Goal: Transaction & Acquisition: Purchase product/service

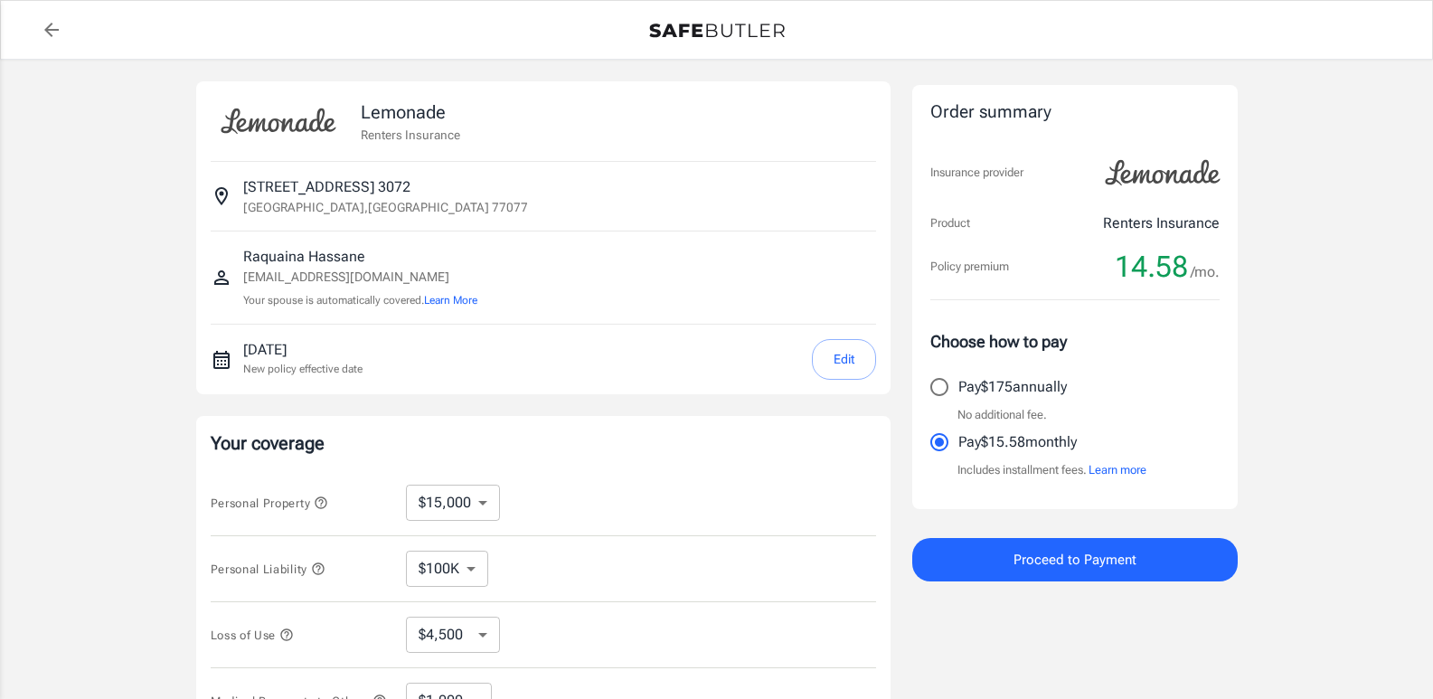
select select "15000"
select select "500"
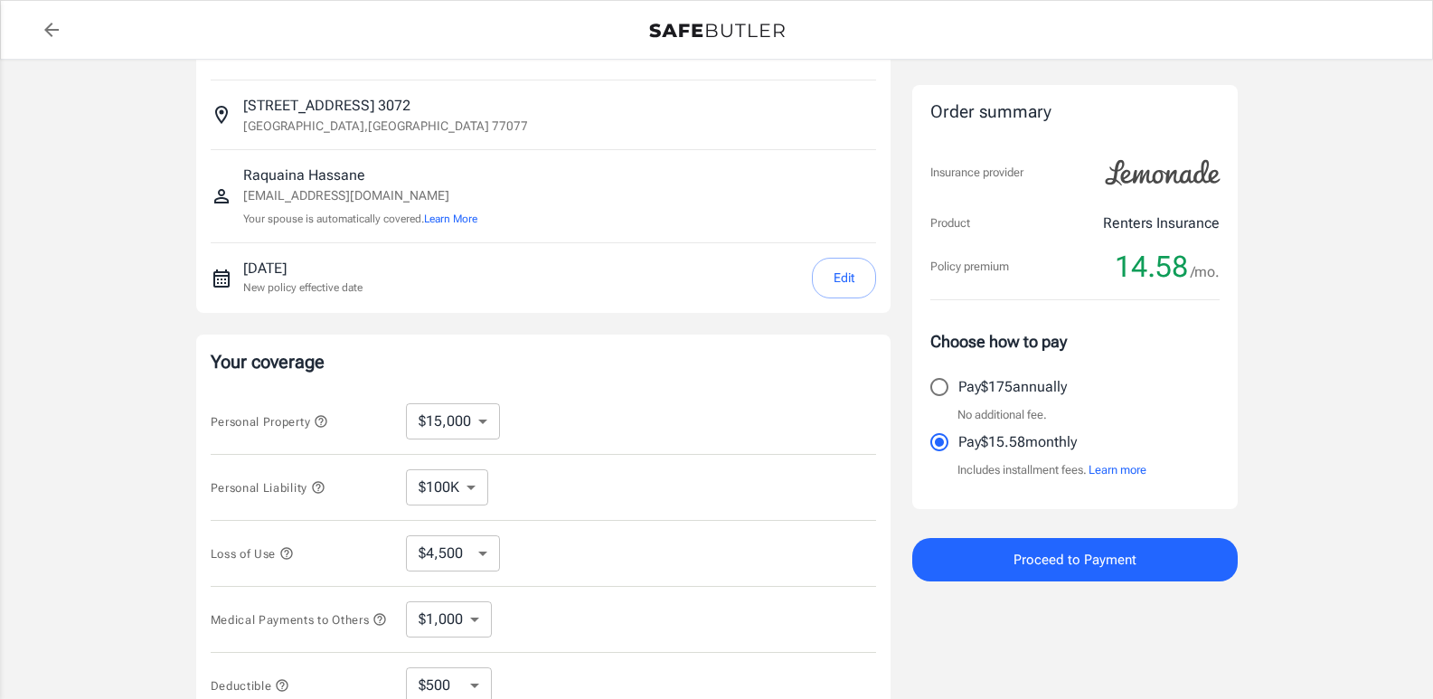
scroll to position [271, 0]
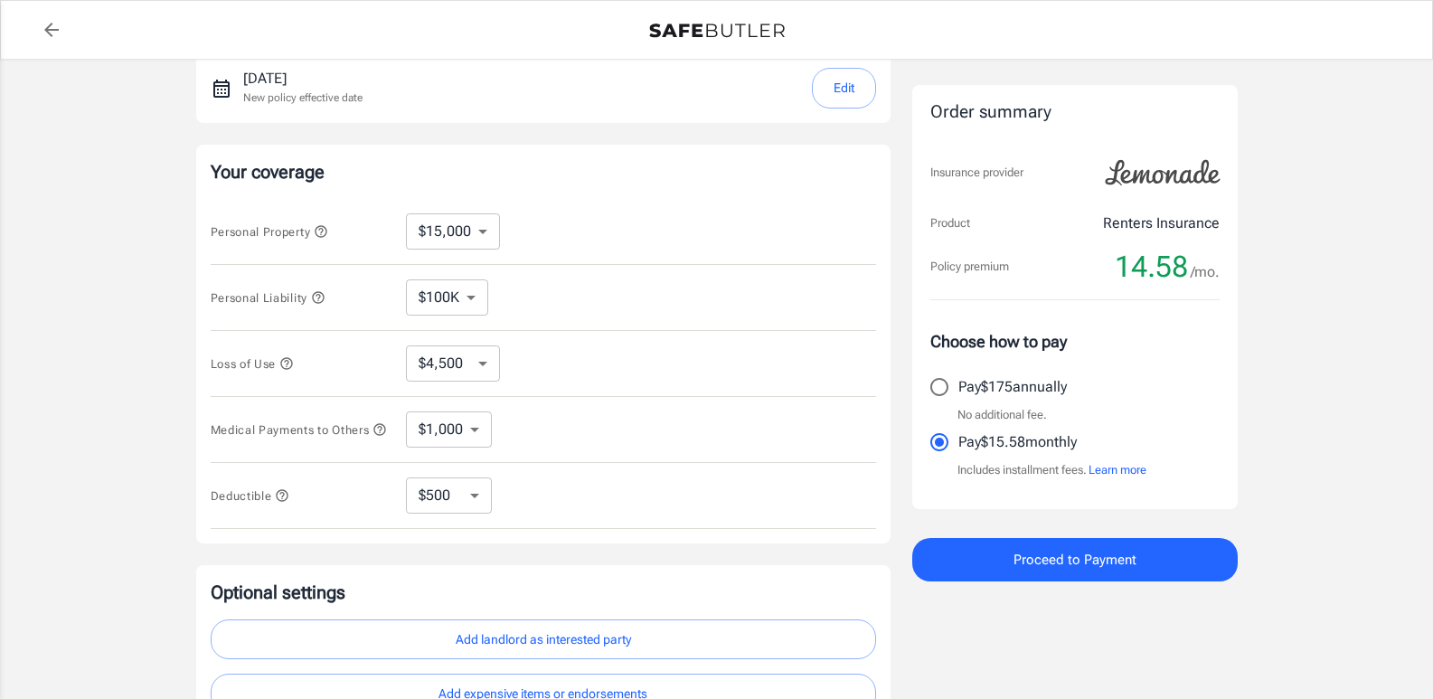
click at [475, 300] on select "$100K $200K $300K $400K $500K" at bounding box center [447, 297] width 82 height 36
select select "300000"
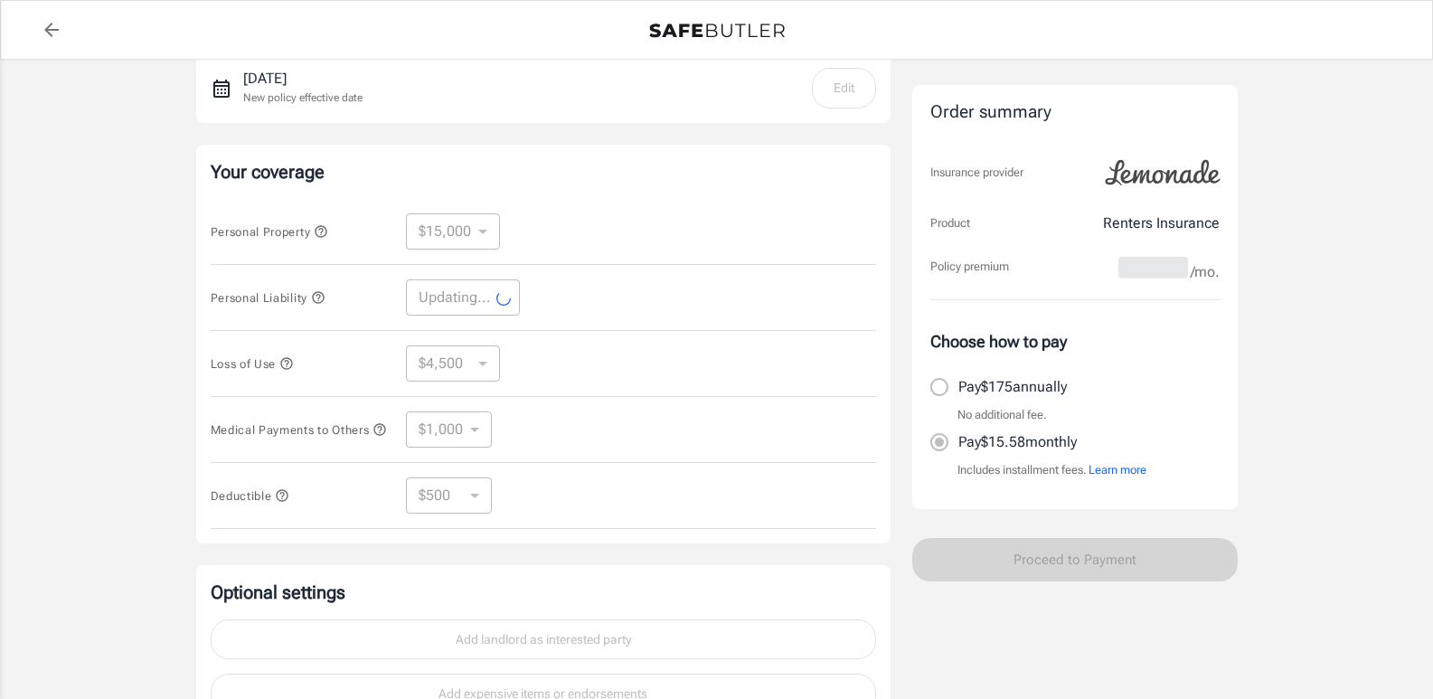
select select "300000"
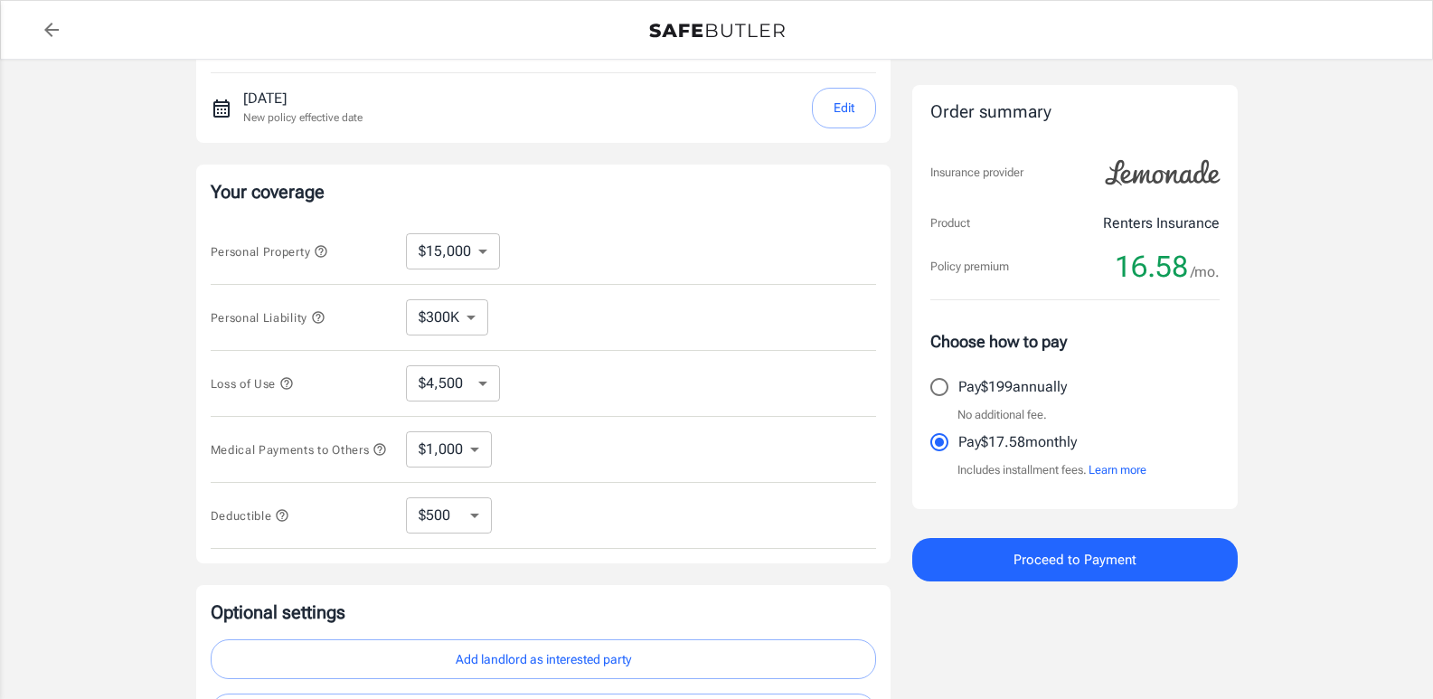
scroll to position [276, 0]
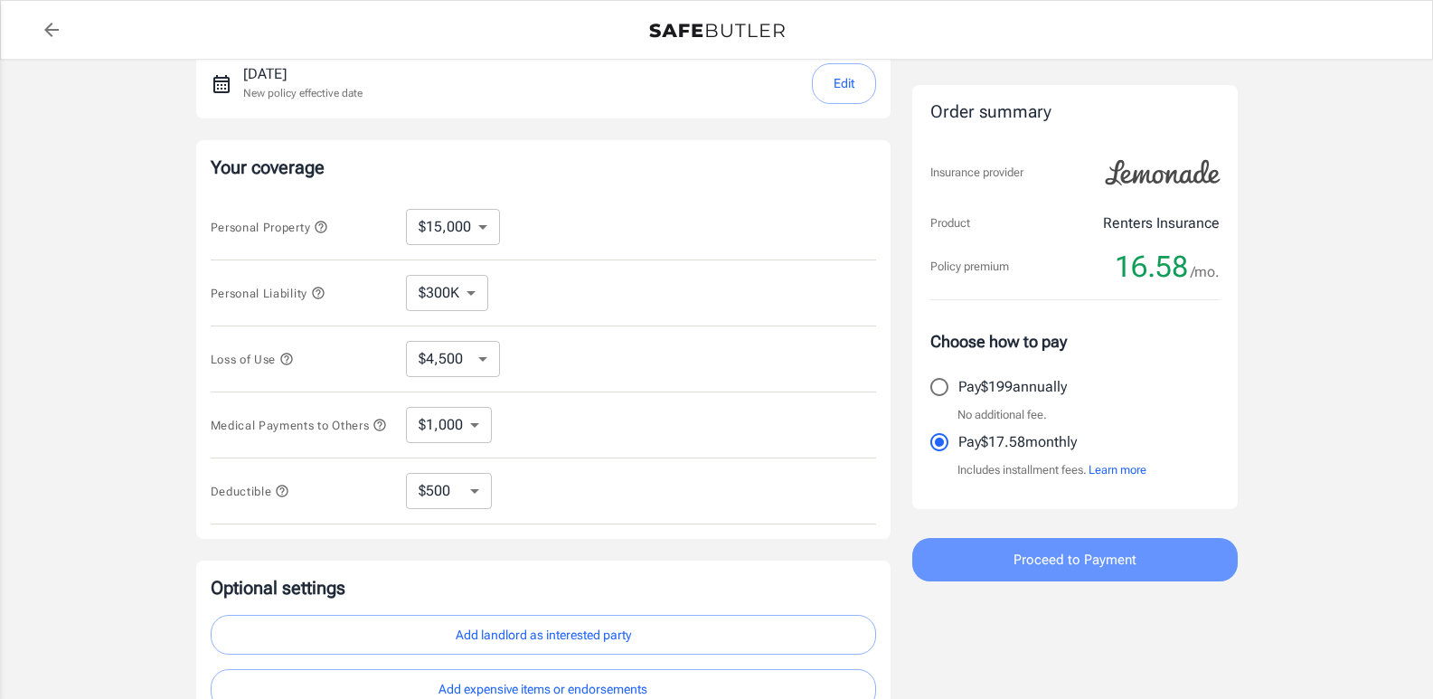
click at [1078, 560] on span "Proceed to Payment" at bounding box center [1075, 560] width 123 height 24
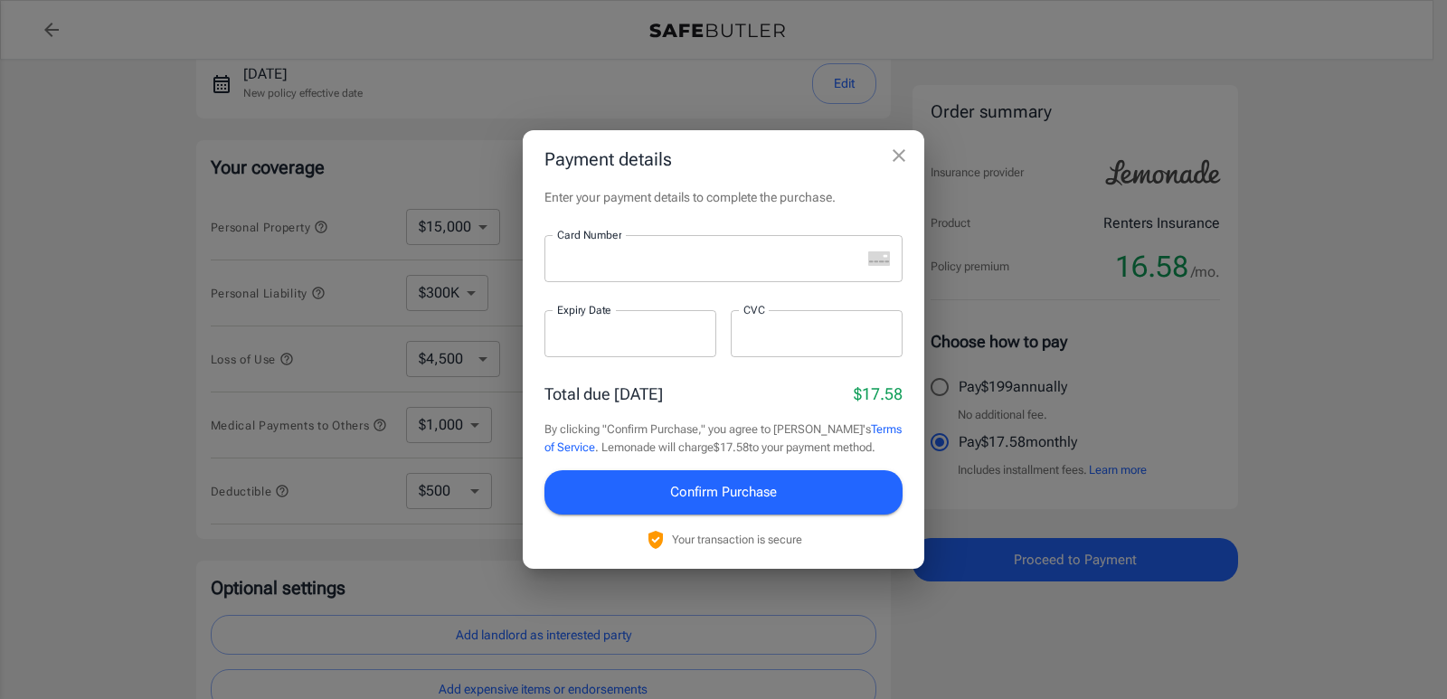
click at [616, 269] on div at bounding box center [702, 258] width 317 height 47
drag, startPoint x: 716, startPoint y: 495, endPoint x: 728, endPoint y: 496, distance: 11.9
click at [718, 495] on span "Confirm Purchase" at bounding box center [723, 492] width 107 height 24
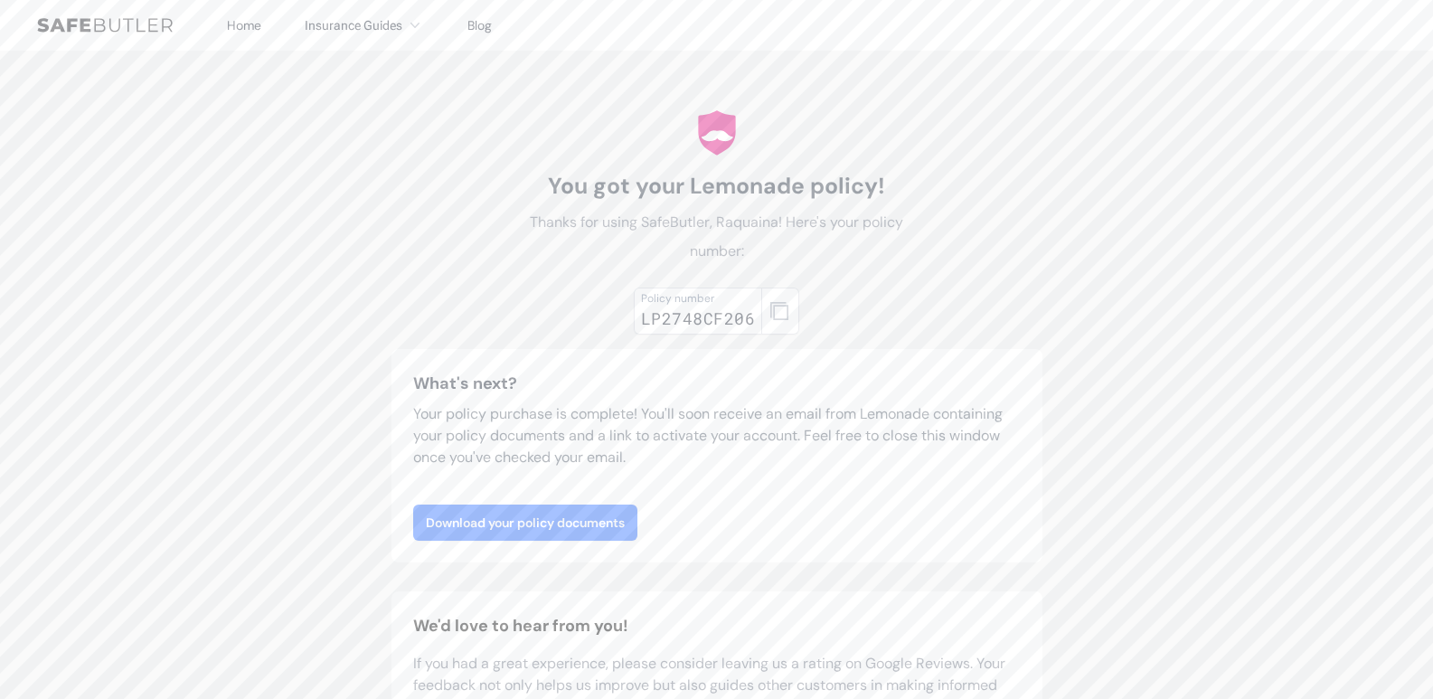
click at [553, 520] on link "Download your policy documents" at bounding box center [525, 523] width 224 height 36
